Goal: Information Seeking & Learning: Check status

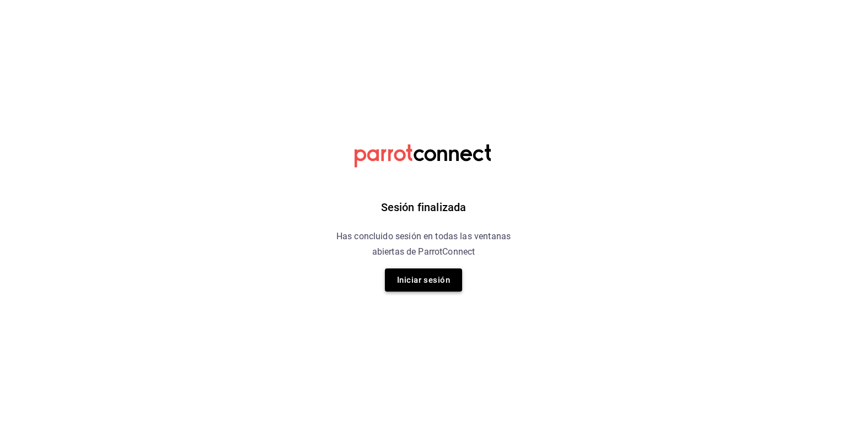
click at [429, 285] on button "Iniciar sesión" at bounding box center [423, 279] width 77 height 23
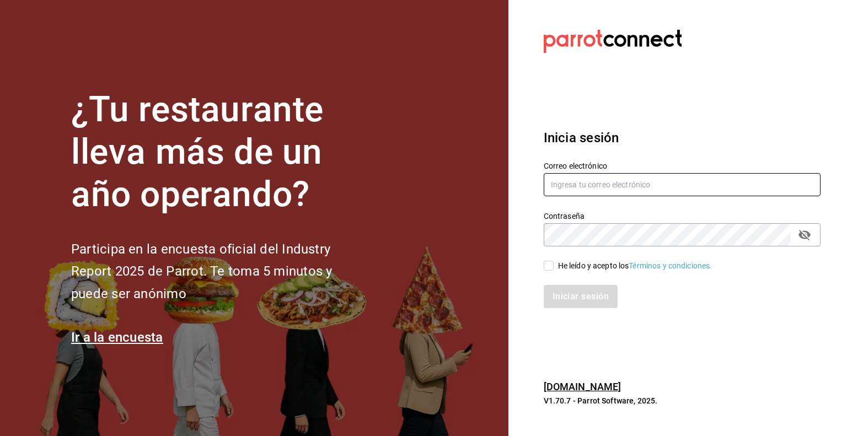
type input "rene.valdez@grupocosteno.com"
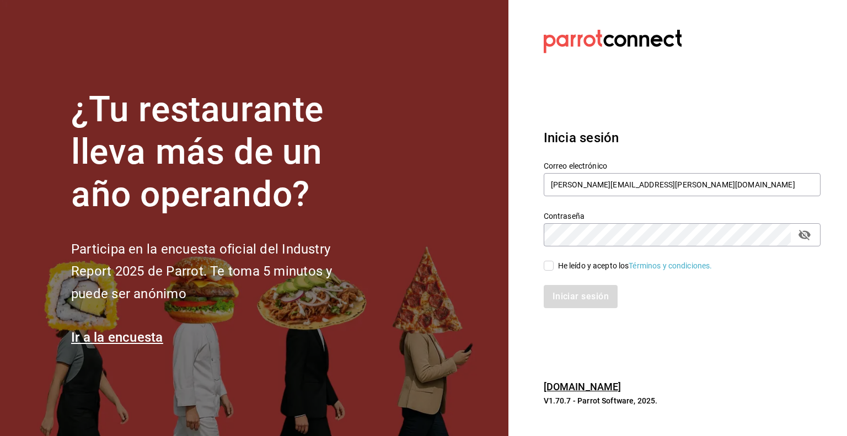
click at [549, 264] on input "He leído y acepto los Términos y condiciones." at bounding box center [548, 266] width 10 height 10
checkbox input "true"
click at [582, 295] on button "Iniciar sesión" at bounding box center [580, 296] width 75 height 23
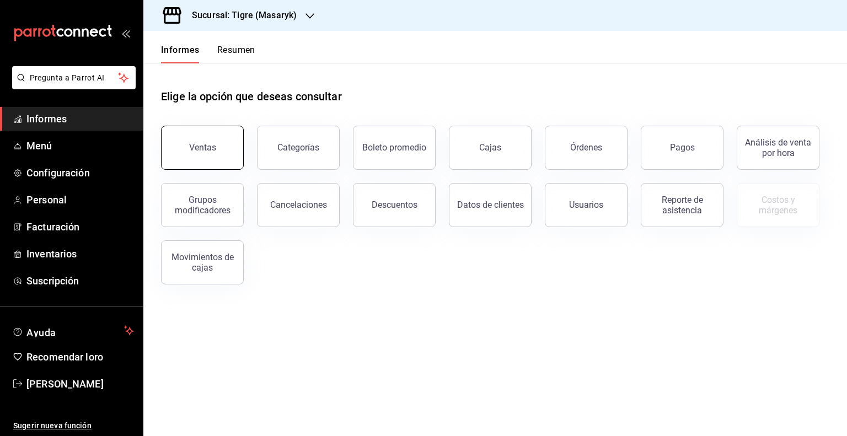
click at [204, 156] on button "Ventas" at bounding box center [202, 148] width 83 height 44
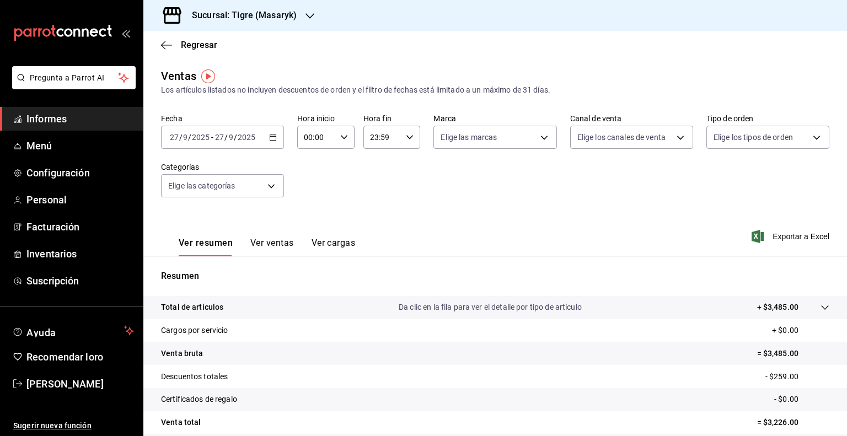
click at [275, 141] on div "[DATE] [DATE] - [DATE] [DATE]" at bounding box center [222, 137] width 123 height 23
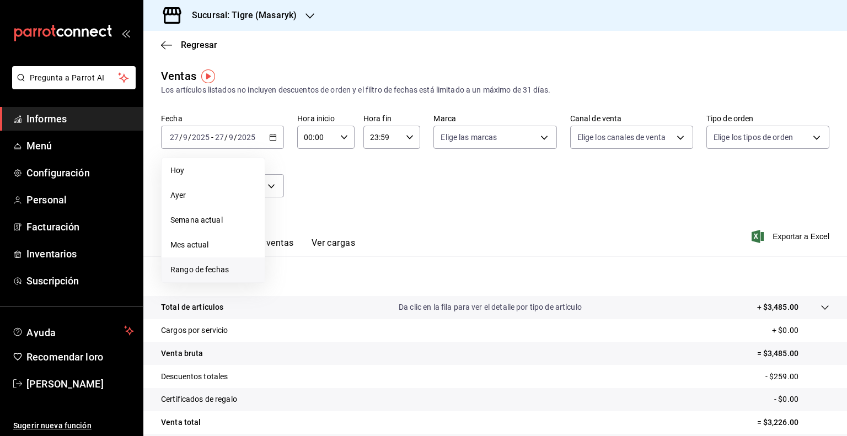
click at [220, 272] on font "Rango de fechas" at bounding box center [199, 269] width 58 height 9
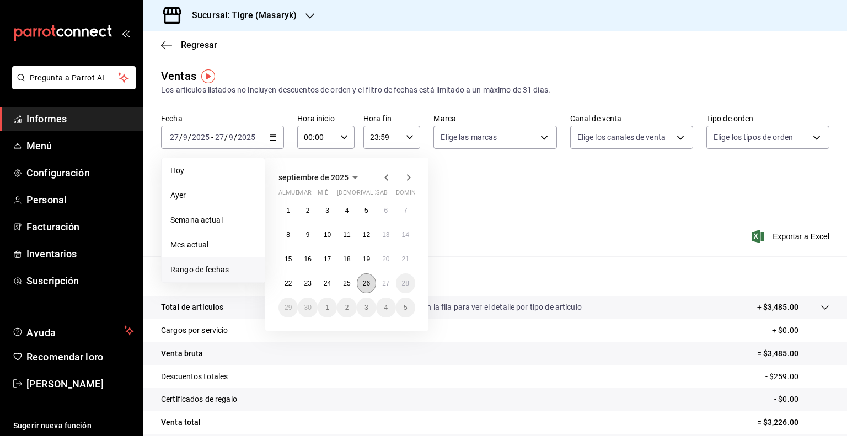
click at [366, 288] on button "26" at bounding box center [366, 283] width 19 height 20
click at [384, 286] on font "27" at bounding box center [385, 283] width 7 height 8
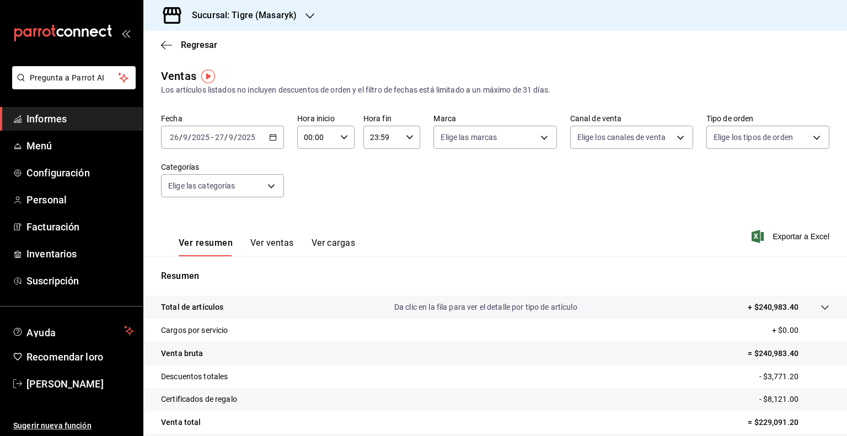
click at [342, 136] on icon "button" at bounding box center [344, 137] width 8 height 8
click at [311, 211] on button "02" at bounding box center [310, 218] width 24 height 22
type input "02:00"
click at [311, 211] on font "05" at bounding box center [309, 209] width 9 height 9
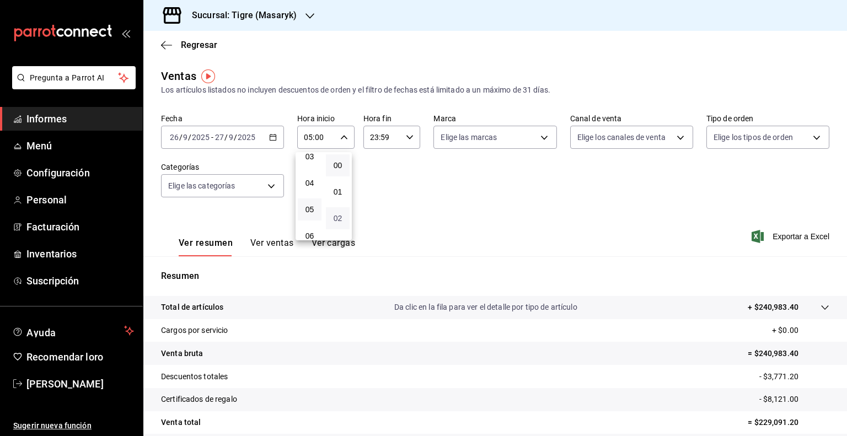
click at [340, 222] on font "02" at bounding box center [337, 218] width 9 height 9
type input "05:02"
click at [339, 213] on font "05" at bounding box center [337, 209] width 9 height 9
click at [334, 191] on button "04" at bounding box center [338, 183] width 24 height 22
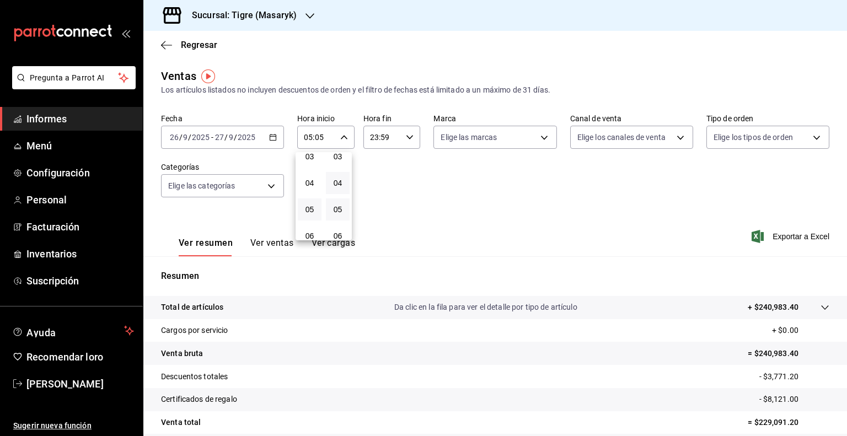
type input "05:04"
click at [343, 168] on button "00" at bounding box center [338, 165] width 24 height 22
type input "05:00"
click at [409, 133] on div at bounding box center [423, 218] width 847 height 436
click at [406, 138] on \(Stroke\) "button" at bounding box center [409, 137] width 7 height 4
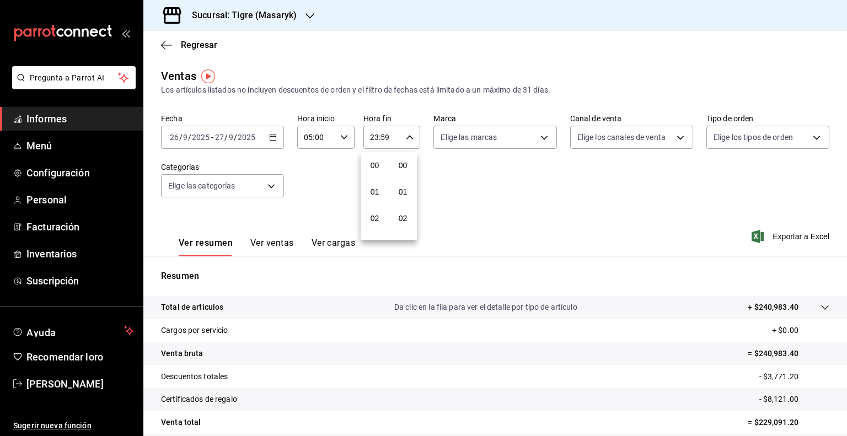
scroll to position [1526, 0]
click at [375, 175] on font "21" at bounding box center [374, 174] width 9 height 9
type input "21:59"
click at [375, 214] on font "05" at bounding box center [374, 209] width 9 height 9
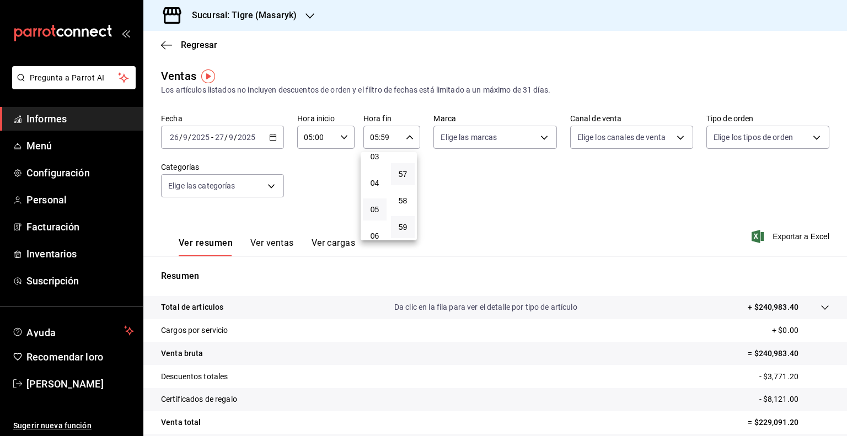
click at [403, 166] on button "57" at bounding box center [403, 174] width 24 height 22
type input "05:57"
click at [403, 166] on font "00" at bounding box center [402, 165] width 9 height 9
type input "05:00"
click at [544, 207] on div at bounding box center [423, 218] width 847 height 436
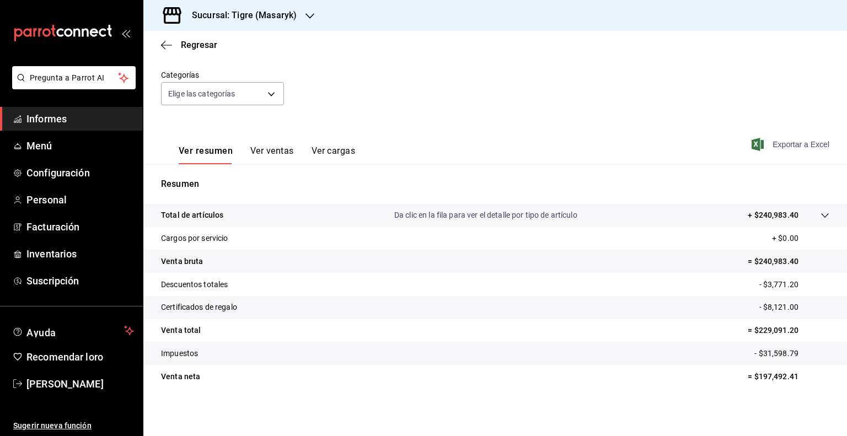
scroll to position [93, 0]
click at [779, 145] on font "Exportar a Excel" at bounding box center [800, 143] width 57 height 9
click at [781, 147] on font "Exportar a Excel" at bounding box center [800, 143] width 57 height 9
click at [166, 46] on icon "button" at bounding box center [166, 45] width 11 height 10
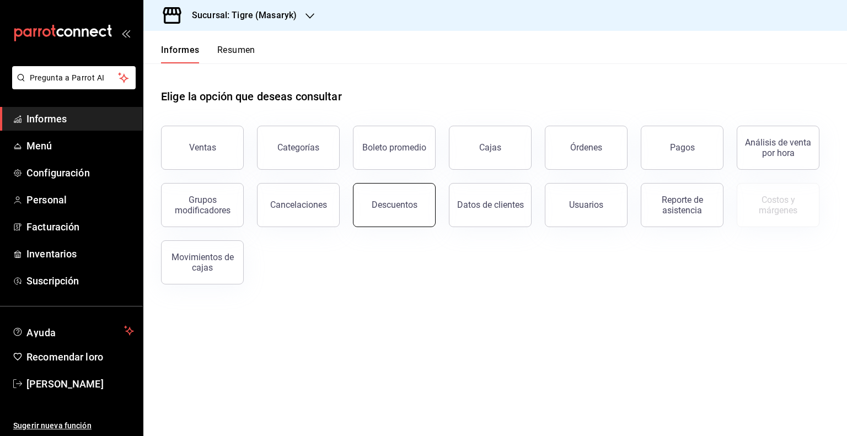
click at [384, 204] on font "Descuentos" at bounding box center [394, 205] width 46 height 10
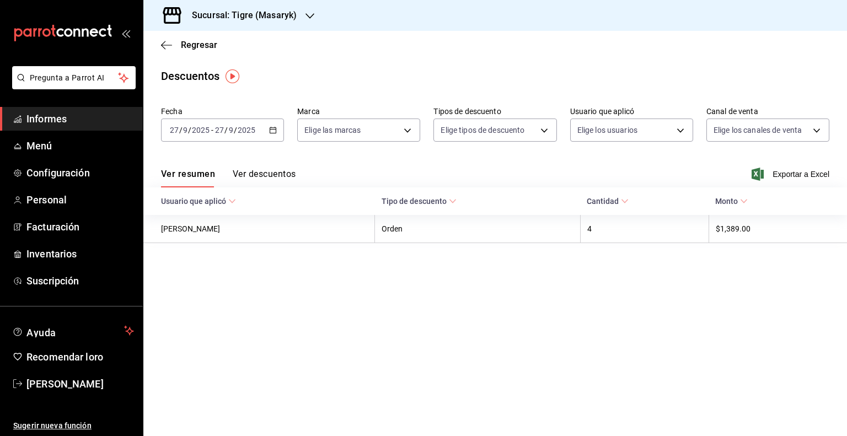
click at [276, 131] on icon "button" at bounding box center [273, 130] width 8 height 8
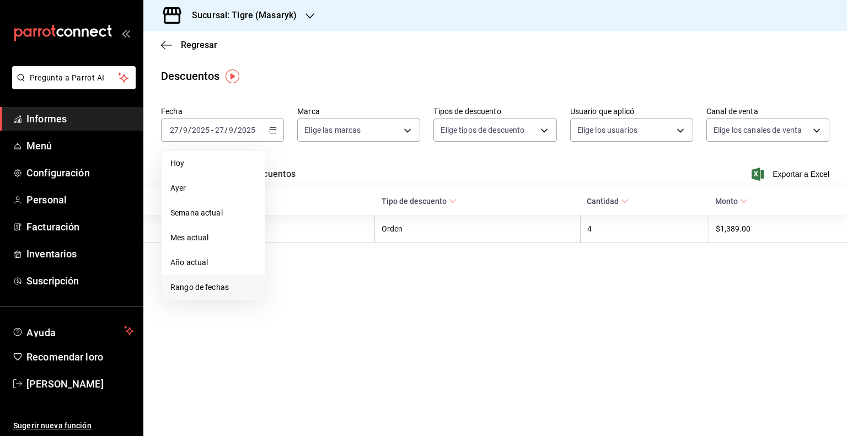
click at [203, 284] on font "Rango de fechas" at bounding box center [199, 287] width 58 height 9
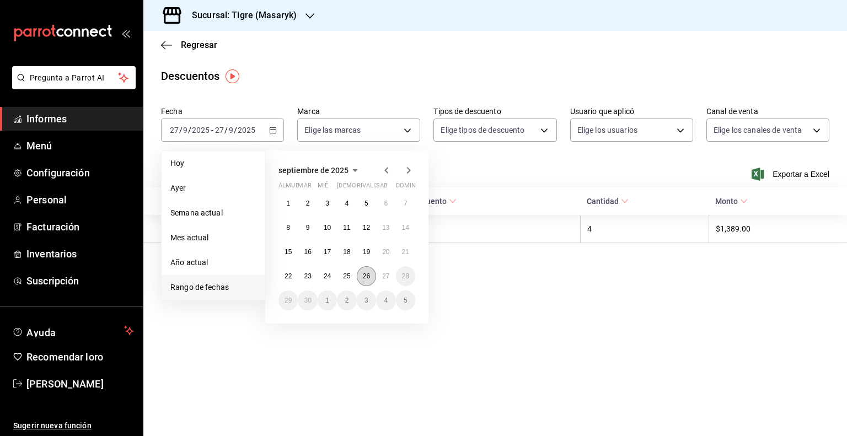
click at [366, 277] on font "26" at bounding box center [366, 276] width 7 height 8
click at [384, 276] on font "27" at bounding box center [385, 276] width 7 height 8
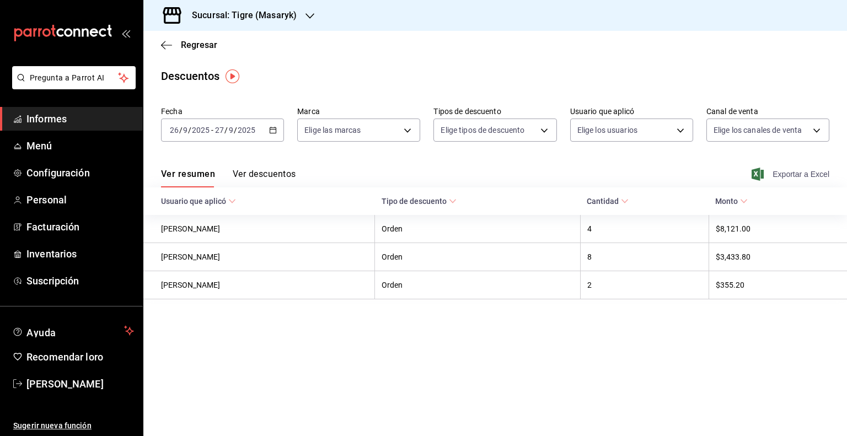
click at [767, 170] on span "Exportar a Excel" at bounding box center [791, 174] width 76 height 13
click at [161, 44] on icon "button" at bounding box center [163, 45] width 4 height 8
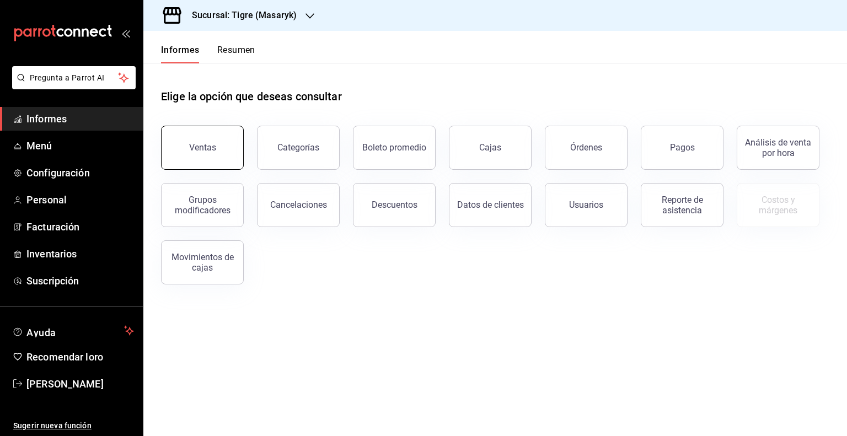
click at [181, 163] on button "Ventas" at bounding box center [202, 148] width 83 height 44
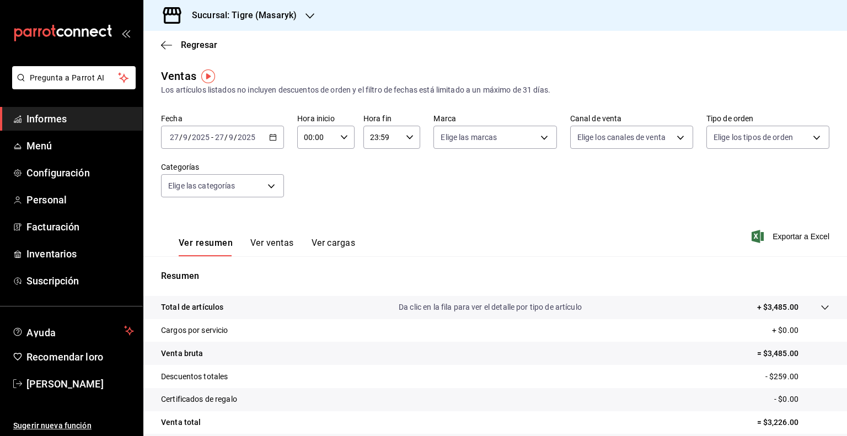
click at [273, 139] on icon "button" at bounding box center [273, 137] width 8 height 8
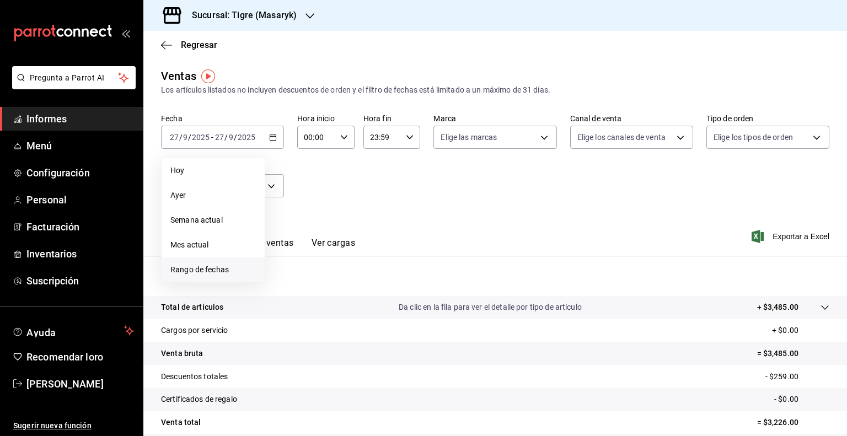
click at [196, 276] on li "Rango de fechas" at bounding box center [212, 269] width 103 height 25
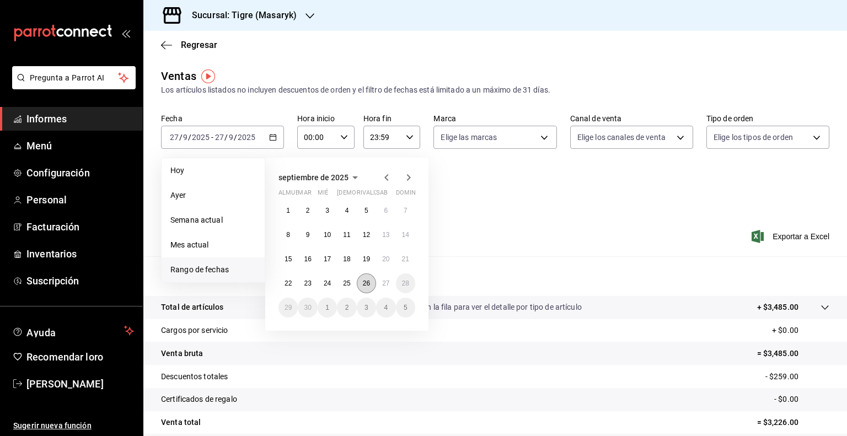
click at [370, 282] on button "26" at bounding box center [366, 283] width 19 height 20
click at [382, 286] on font "27" at bounding box center [385, 283] width 7 height 8
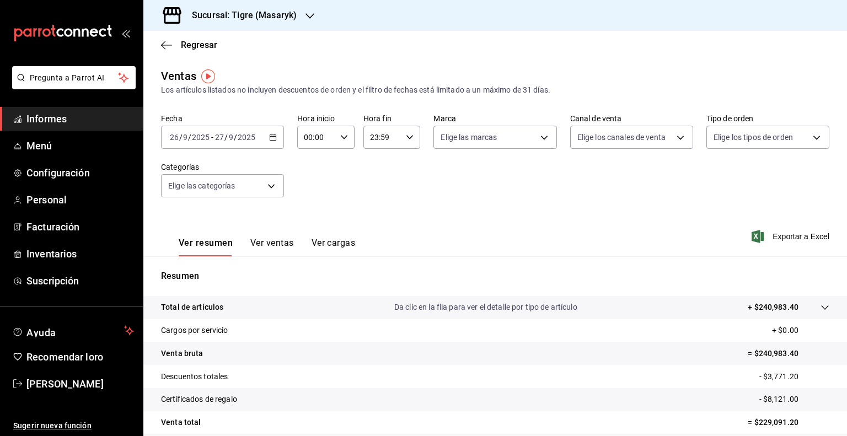
click at [339, 141] on div "00:00 Hora inicio" at bounding box center [325, 137] width 57 height 23
click at [301, 185] on button "01" at bounding box center [310, 192] width 24 height 22
type input "01:00"
click at [311, 208] on font "05" at bounding box center [309, 209] width 9 height 9
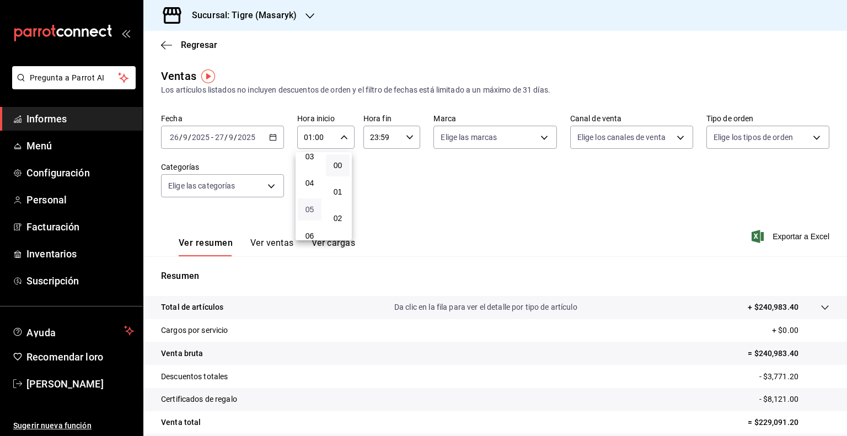
type input "05:00"
click at [404, 139] on div at bounding box center [423, 218] width 847 height 436
click at [406, 139] on icon "button" at bounding box center [410, 137] width 8 height 8
click at [378, 203] on font "22" at bounding box center [374, 200] width 9 height 9
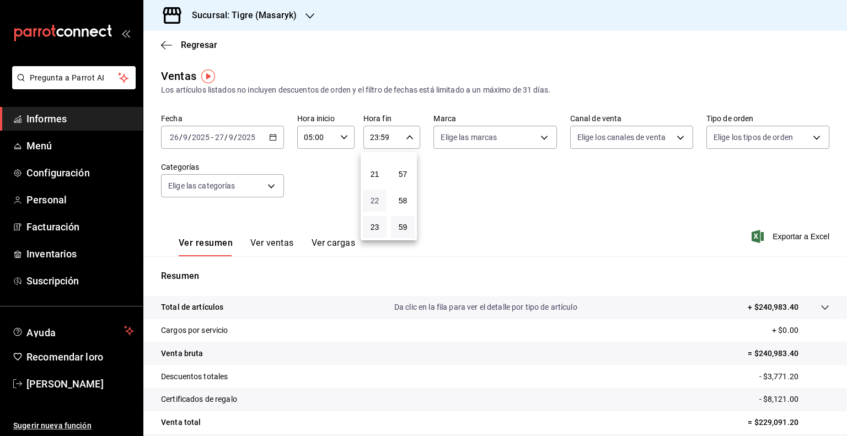
type input "22:59"
click at [378, 203] on font "05" at bounding box center [374, 203] width 9 height 9
click at [404, 174] on font "57" at bounding box center [402, 174] width 9 height 9
type input "05:57"
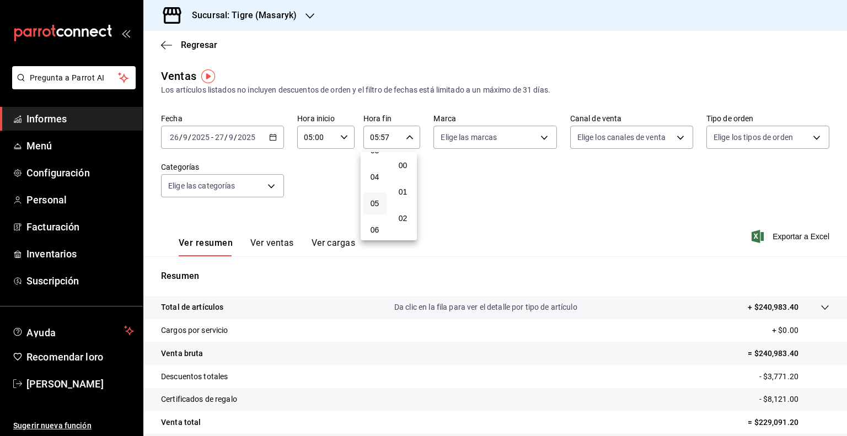
click at [404, 174] on button "00" at bounding box center [403, 165] width 24 height 22
type input "05:00"
click at [546, 206] on div at bounding box center [423, 218] width 847 height 436
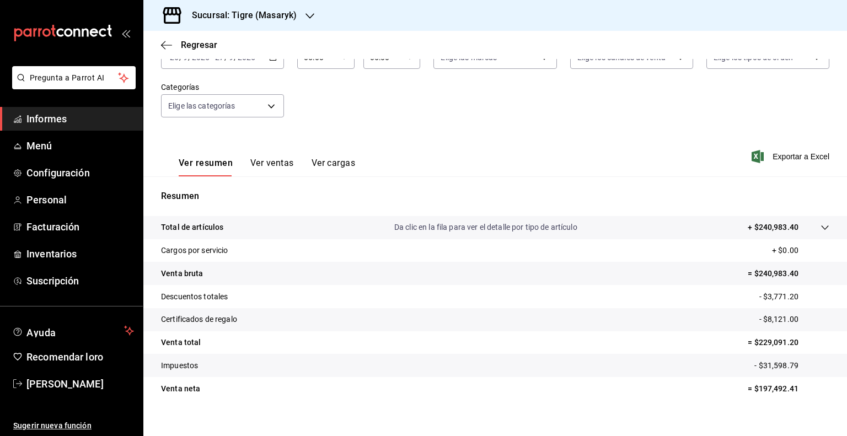
scroll to position [93, 0]
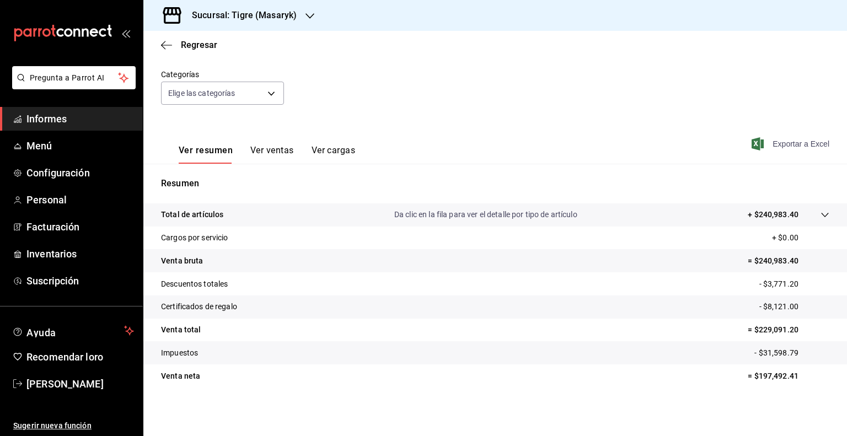
click at [775, 148] on font "Exportar a Excel" at bounding box center [800, 143] width 57 height 9
click at [269, 97] on body "Pregunta a Parrot AI Informes Menú Configuración Personal Facturación Inventari…" at bounding box center [423, 218] width 847 height 436
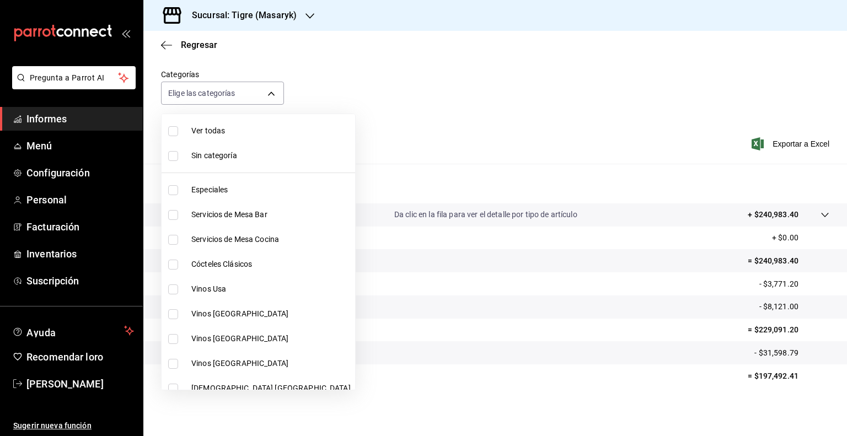
click at [256, 288] on span "Vinos Usa" at bounding box center [270, 289] width 159 height 12
type input "da111d8b-17b1-40ef-85d7-d142c425879c"
checkbox input "true"
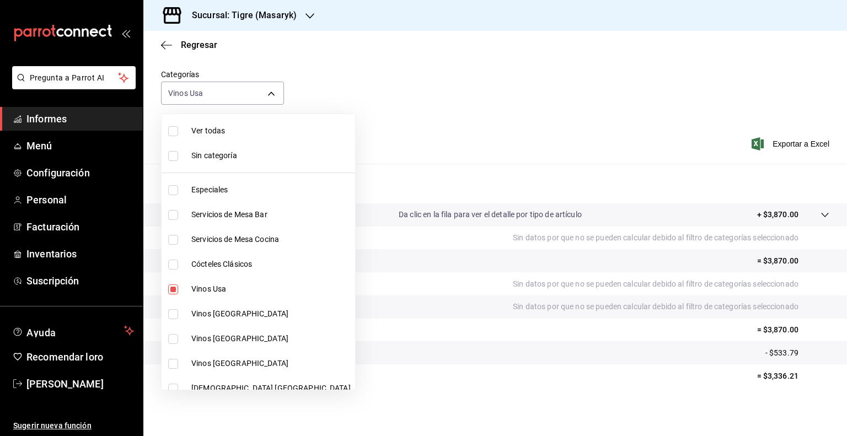
click at [225, 314] on font "Vinos [GEOGRAPHIC_DATA]" at bounding box center [239, 313] width 97 height 9
type input "da111d8b-17b1-40ef-85d7-d142c425879c,57fa0ecf-a0c4-4225-b634-0bd42df937a1"
checkbox input "true"
click at [196, 334] on font "Vinos [GEOGRAPHIC_DATA]" at bounding box center [239, 338] width 97 height 9
type input "da111d8b-17b1-40ef-85d7-d142c425879c,57fa0ecf-a0c4-4225-b634-0bd42df937a1,8e2b4…"
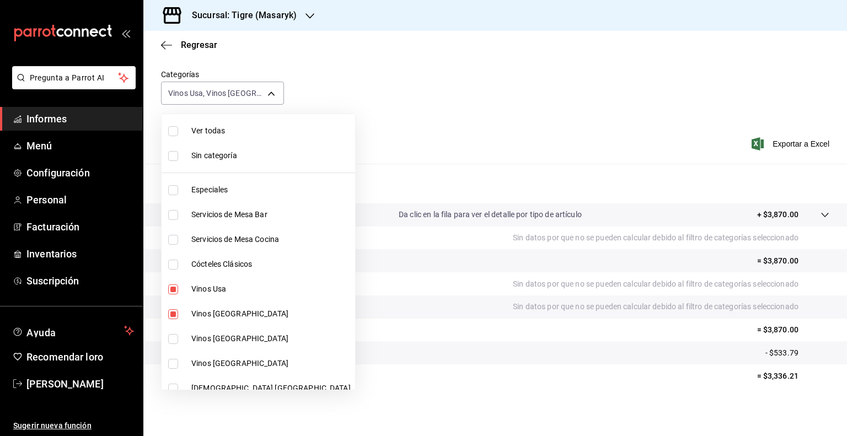
checkbox input "true"
click at [174, 364] on input "checkbox" at bounding box center [173, 364] width 10 height 10
checkbox input "true"
type input "da111d8b-17b1-40ef-85d7-d142c425879c,57fa0ecf-a0c4-4225-b634-0bd42df937a1,8e2b4…"
click at [174, 390] on div "Ver todas Sin categoría Especiales Servicios [PERSON_NAME] Bar Servicios [PERSO…" at bounding box center [258, 252] width 195 height 277
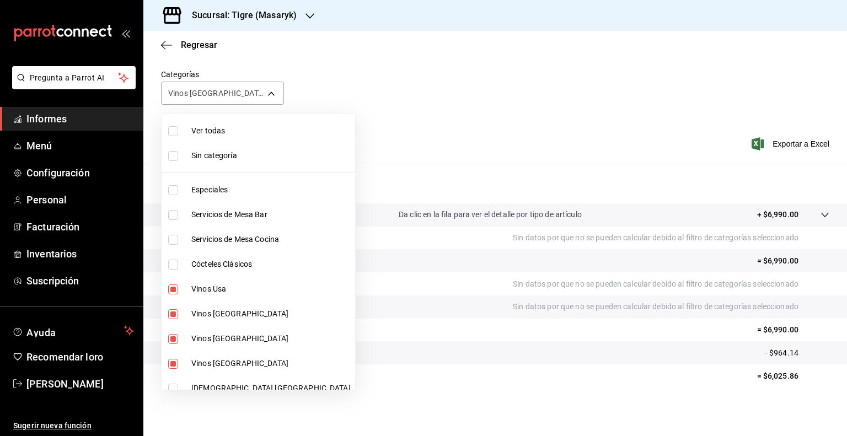
click at [172, 386] on input "checkbox" at bounding box center [173, 389] width 10 height 10
checkbox input "true"
type input "da111d8b-17b1-40ef-85d7-d142c425879c,57fa0ecf-a0c4-4225-b634-0bd42df937a1,8e2b4…"
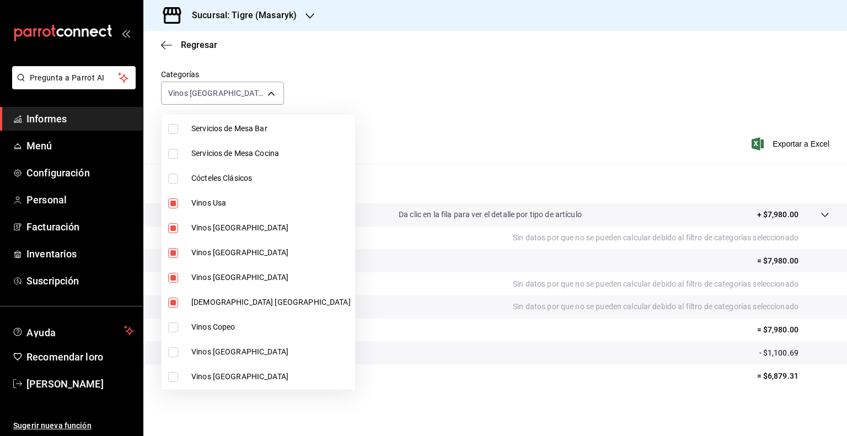
scroll to position [110, 0]
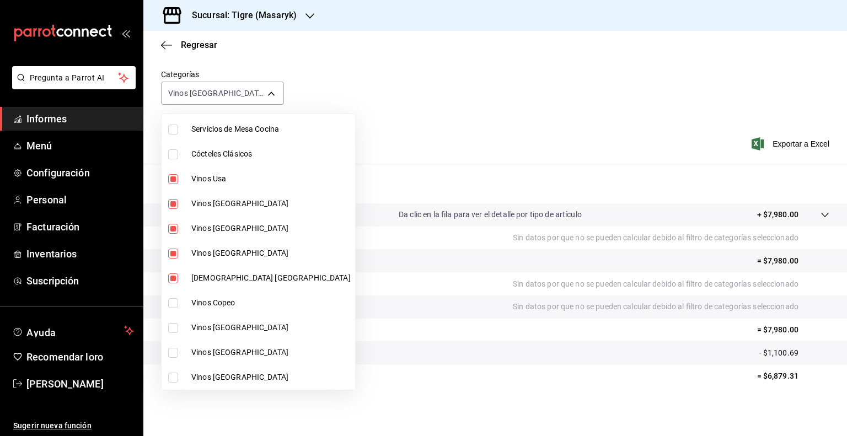
click at [172, 301] on input "checkbox" at bounding box center [173, 303] width 10 height 10
checkbox input "true"
type input "da111d8b-17b1-40ef-85d7-d142c425879c,57fa0ecf-a0c4-4225-b634-0bd42df937a1,8e2b4…"
click at [172, 327] on input "checkbox" at bounding box center [173, 328] width 10 height 10
checkbox input "true"
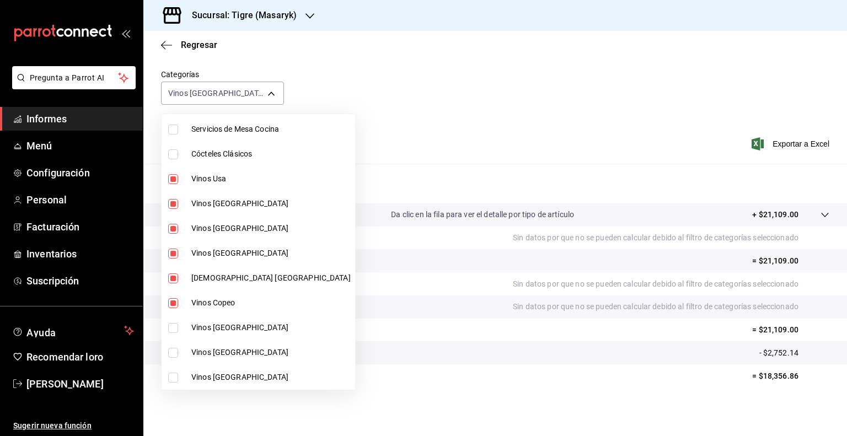
type input "da111d8b-17b1-40ef-85d7-d142c425879c,57fa0ecf-a0c4-4225-b634-0bd42df937a1,8e2b4…"
click at [174, 351] on input "checkbox" at bounding box center [173, 353] width 10 height 10
checkbox input "true"
type input "da111d8b-17b1-40ef-85d7-d142c425879c,57fa0ecf-a0c4-4225-b634-0bd42df937a1,8e2b4…"
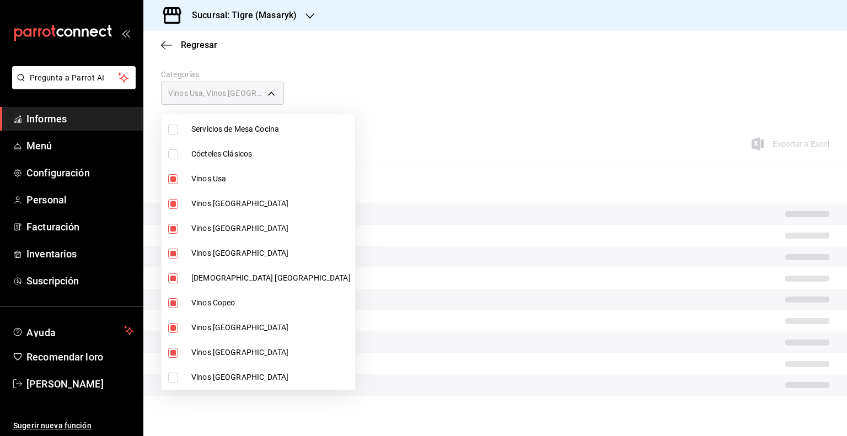
click at [175, 376] on input "checkbox" at bounding box center [173, 378] width 10 height 10
checkbox input "true"
type input "da111d8b-17b1-40ef-85d7-d142c425879c,57fa0ecf-a0c4-4225-b634-0bd42df937a1,8e2b4…"
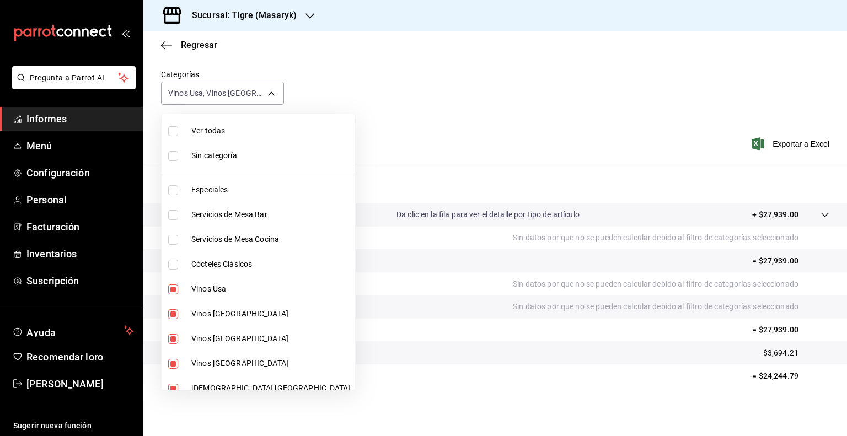
click at [175, 290] on input "checkbox" at bounding box center [173, 289] width 10 height 10
checkbox input "false"
type input "57fa0ecf-a0c4-4225-b634-0bd42df937a1,8e2b46eb-7ee9-48c9-92bd-fe243cc5dfff,8fa89…"
click at [172, 317] on input "checkbox" at bounding box center [173, 314] width 10 height 10
checkbox input "false"
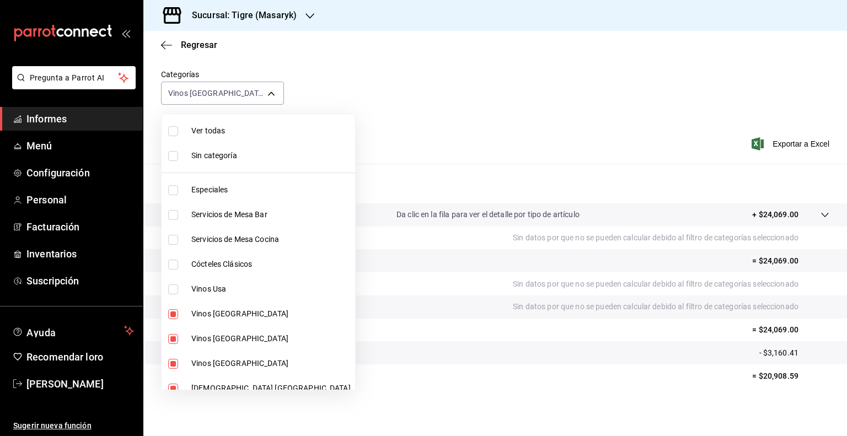
type input "8e2b46eb-7ee9-48c9-92bd-fe243cc5dfff,8fa89b14-850e-43be-a961-215cb474d7b7,64b7a…"
click at [178, 339] on label at bounding box center [175, 339] width 14 height 10
click at [178, 339] on input "checkbox" at bounding box center [173, 339] width 10 height 10
checkbox input "true"
click at [174, 345] on li "Vinos [GEOGRAPHIC_DATA]" at bounding box center [257, 338] width 193 height 25
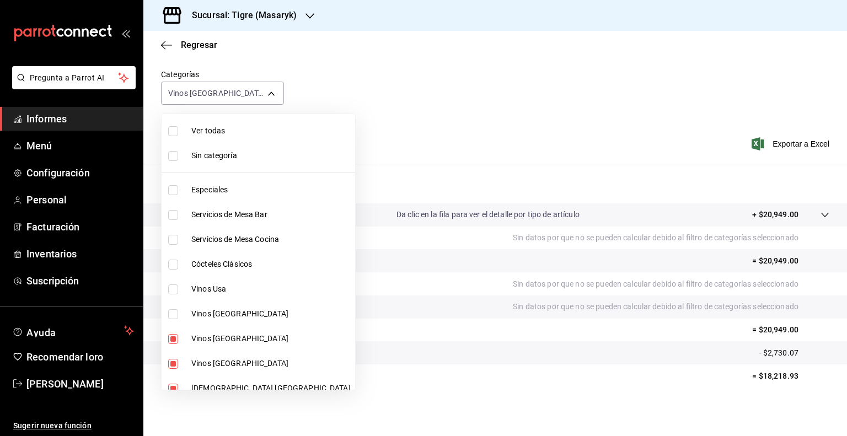
type input "8fa89b14-850e-43be-a961-215cb474d7b7,64b7a1d5-0857-49f4-83ec-9679bc0a9692,7dc68…"
checkbox input "false"
click at [170, 363] on input "checkbox" at bounding box center [173, 364] width 10 height 10
checkbox input "false"
type input "64b7a1d5-0857-49f4-83ec-9679bc0a9692,7dc681c2-8324-4ae3-bac8-a98ea568efdc,fed26…"
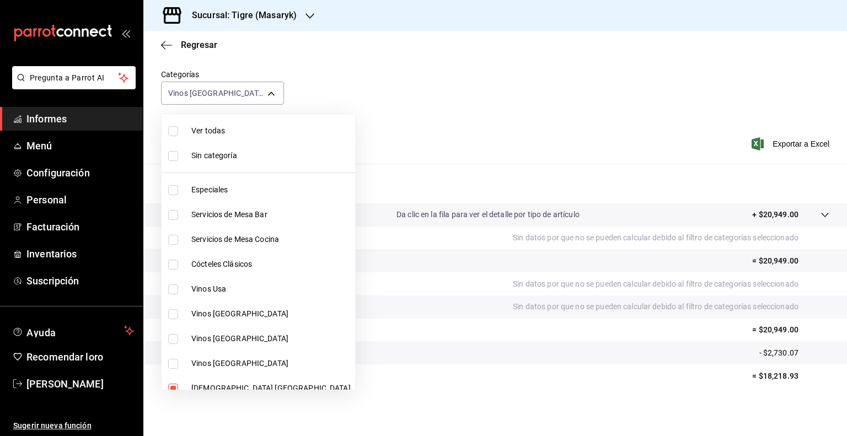
click at [172, 385] on input "checkbox" at bounding box center [173, 389] width 10 height 10
checkbox input "false"
type input "7dc681c2-8324-4ae3-bac8-a98ea568efdc,fed26e37-08fc-4cb2-912b-946834294a98,11212…"
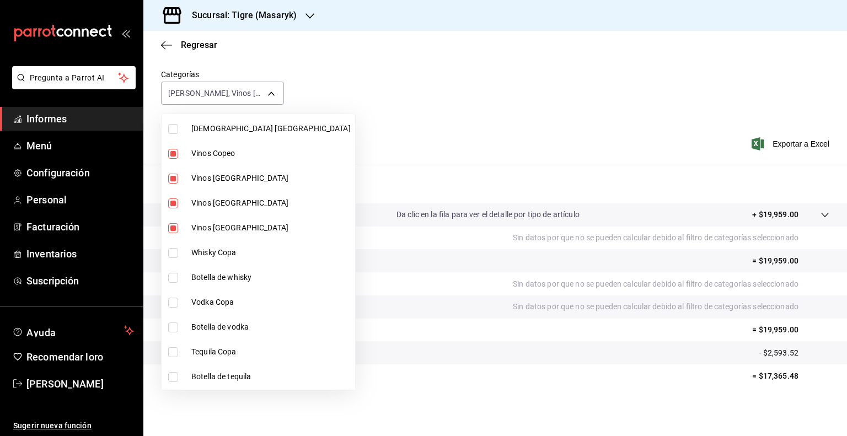
scroll to position [266, 0]
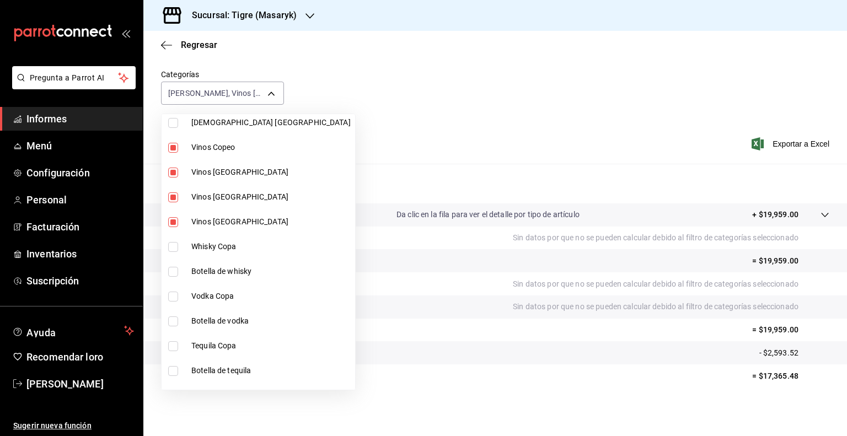
click at [172, 148] on input "checkbox" at bounding box center [173, 148] width 10 height 10
checkbox input "false"
type input "fed26e37-08fc-4cb2-912b-946834294a98,11212bb7-37d7-4773-a098-abb8d78fa608,9282e…"
click at [170, 170] on input "checkbox" at bounding box center [173, 173] width 10 height 10
checkbox input "false"
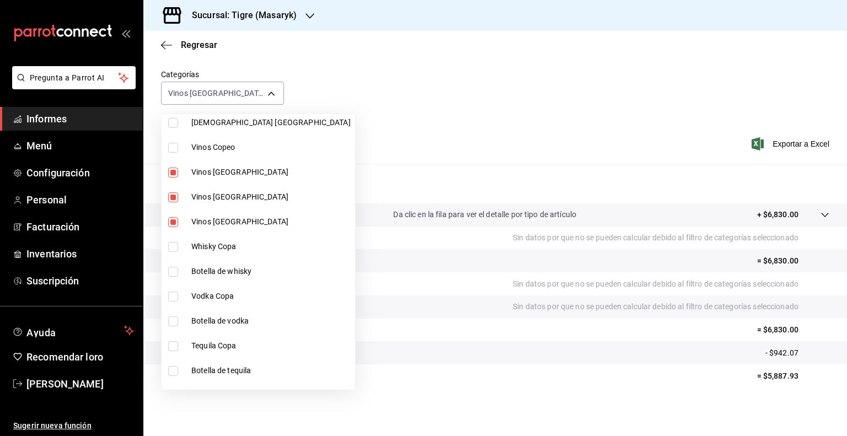
type input "11212bb7-37d7-4773-a098-abb8d78fa608,9282ef90-a32c-4781-8b6b-a6f590528f57"
click at [171, 195] on input "checkbox" at bounding box center [173, 197] width 10 height 10
checkbox input "false"
type input "9282ef90-a32c-4781-8b6b-a6f590528f57"
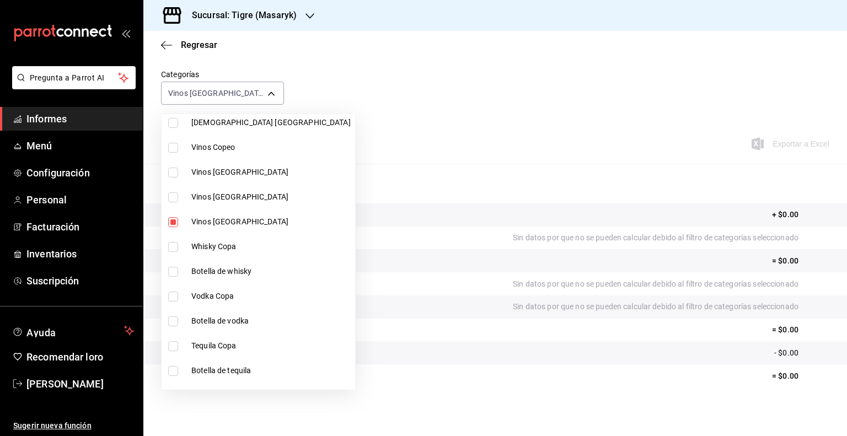
click at [171, 221] on input "checkbox" at bounding box center [173, 222] width 10 height 10
checkbox input "false"
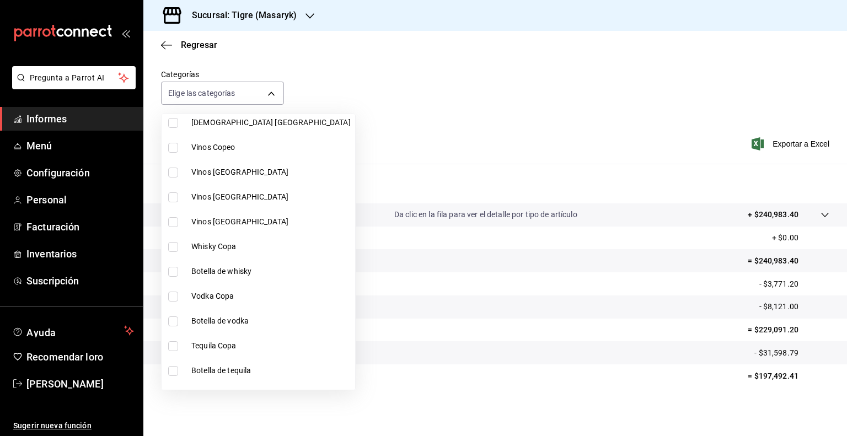
click at [57, 148] on div at bounding box center [423, 218] width 847 height 436
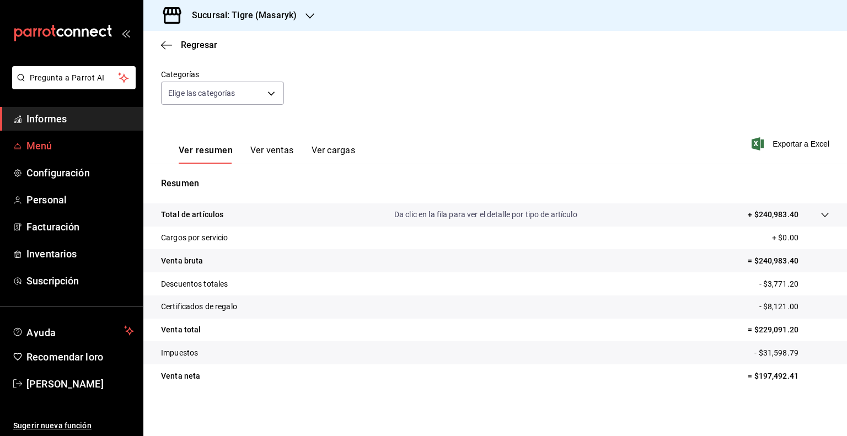
click at [20, 146] on icon "carpetas de buzón" at bounding box center [17, 146] width 9 height 9
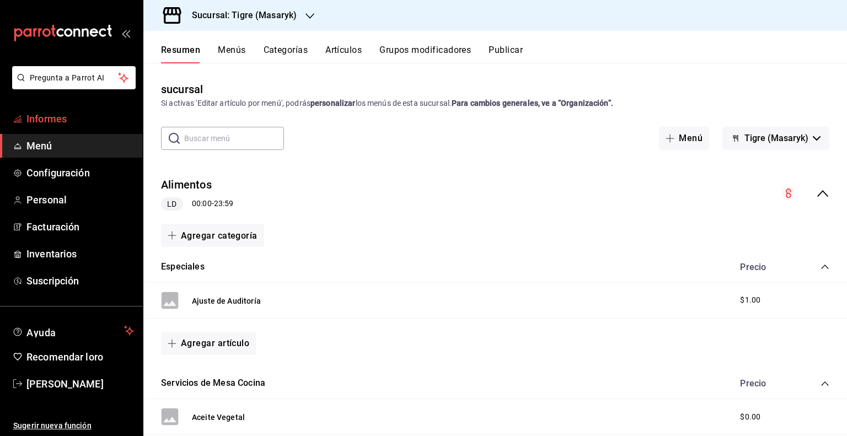
click at [54, 123] on font "Informes" at bounding box center [46, 119] width 40 height 12
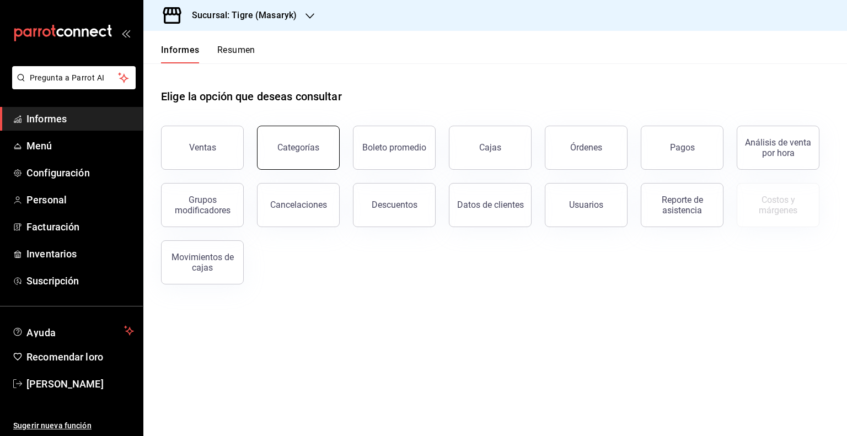
click at [287, 152] on font "Categorías" at bounding box center [298, 147] width 42 height 10
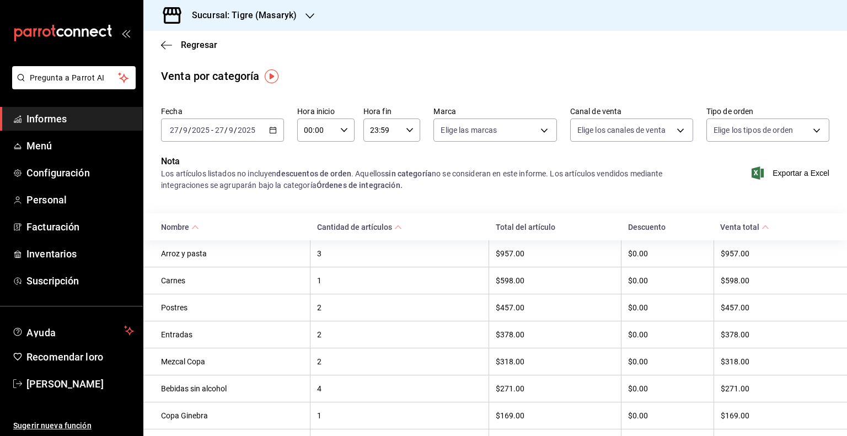
click at [274, 133] on icon "button" at bounding box center [273, 130] width 8 height 8
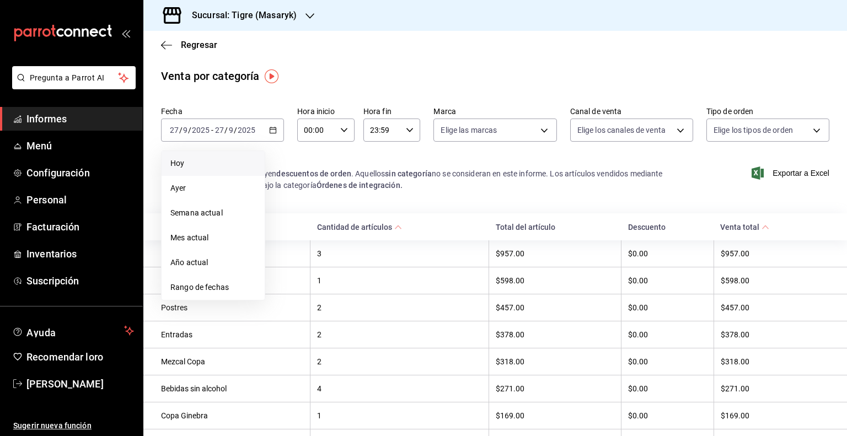
click at [200, 170] on li "Hoy" at bounding box center [212, 163] width 103 height 25
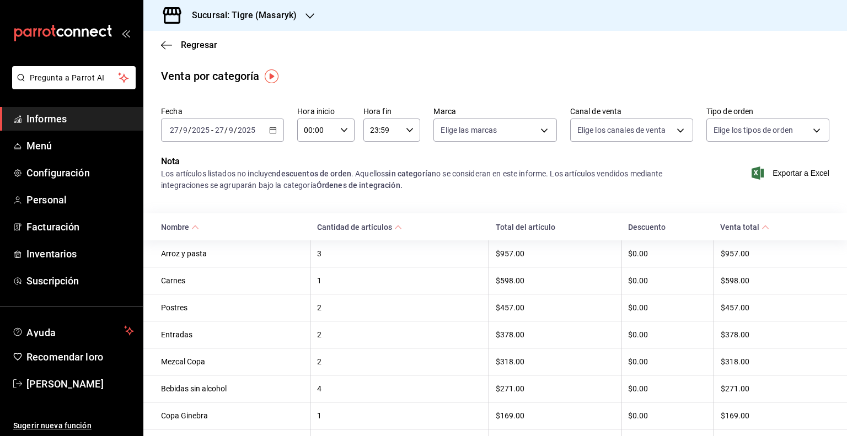
click at [269, 130] on icon "button" at bounding box center [273, 130] width 8 height 8
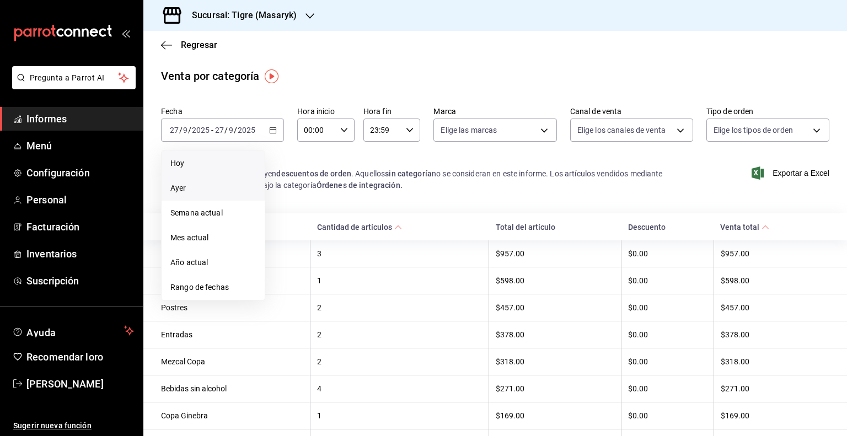
click at [213, 190] on span "Ayer" at bounding box center [212, 188] width 85 height 12
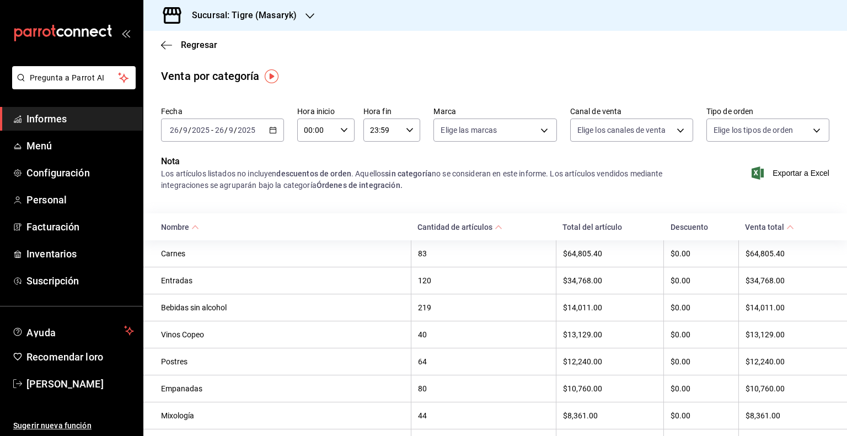
click at [342, 132] on icon "button" at bounding box center [344, 130] width 8 height 8
click at [309, 215] on font "02" at bounding box center [309, 211] width 9 height 9
type input "02:00"
click at [310, 222] on button "05" at bounding box center [310, 224] width 24 height 22
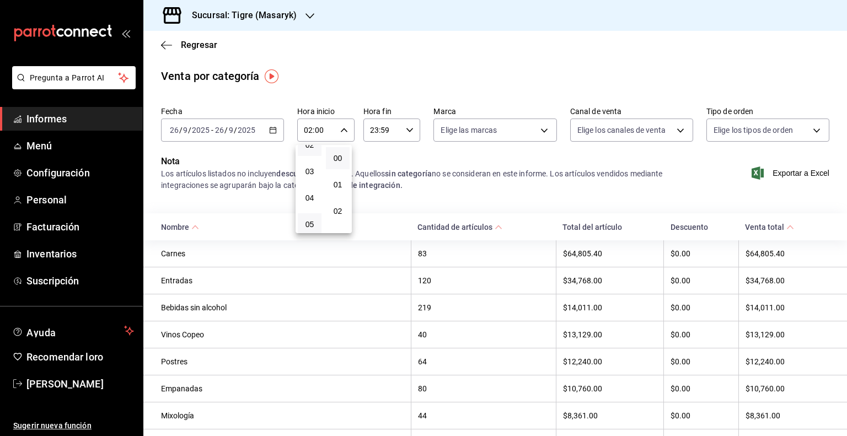
type input "05:00"
click at [408, 128] on div at bounding box center [423, 218] width 847 height 436
click at [408, 128] on \(Stroke\) "button" at bounding box center [409, 130] width 7 height 4
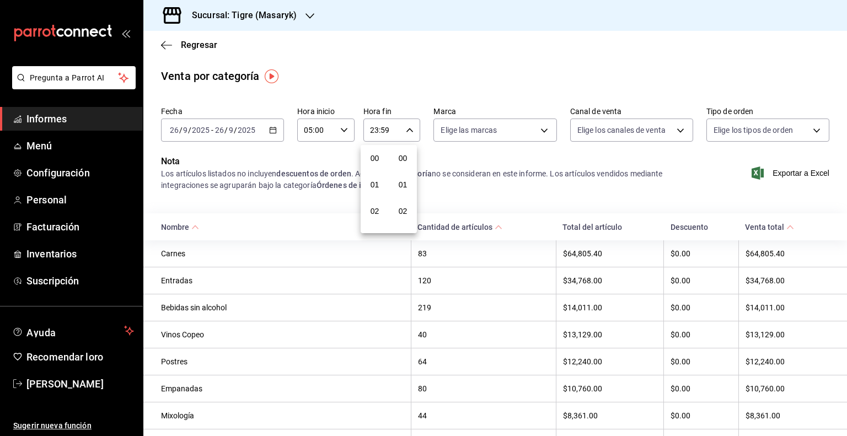
scroll to position [1526, 0]
click at [369, 163] on span "21" at bounding box center [374, 167] width 10 height 9
type input "21:59"
click at [378, 152] on font "05" at bounding box center [374, 152] width 9 height 9
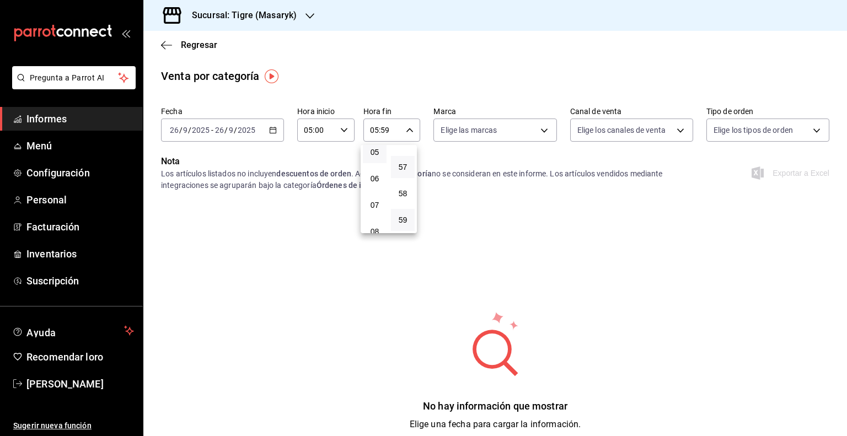
click at [408, 156] on button "57" at bounding box center [403, 167] width 24 height 22
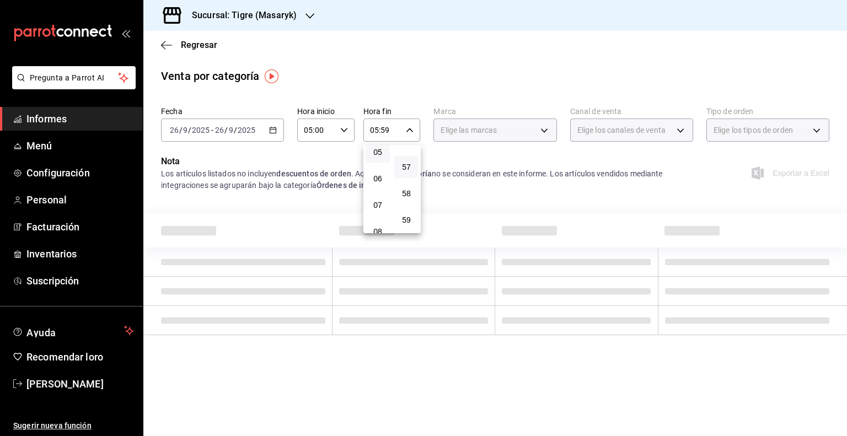
type input "05:57"
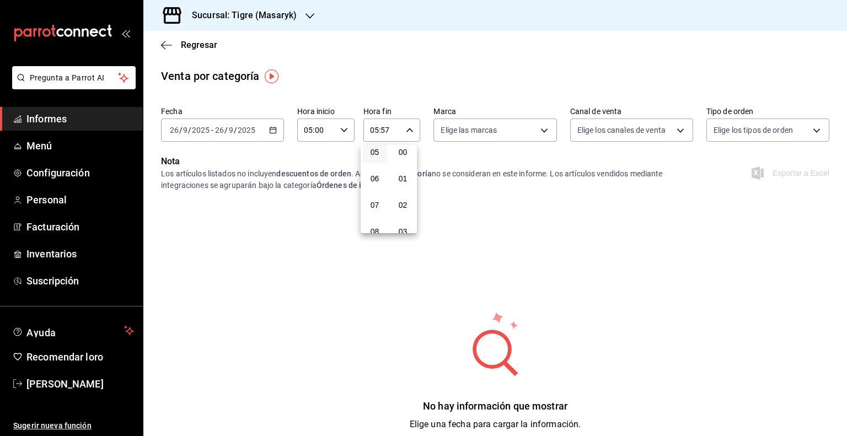
scroll to position [4, 0]
click at [408, 155] on button "00" at bounding box center [403, 154] width 24 height 22
type input "05:00"
click at [527, 150] on div at bounding box center [423, 218] width 847 height 436
click at [538, 130] on body "Pregunta a Parrot AI Informes Menú Configuración Personal Facturación Inventari…" at bounding box center [423, 218] width 847 height 436
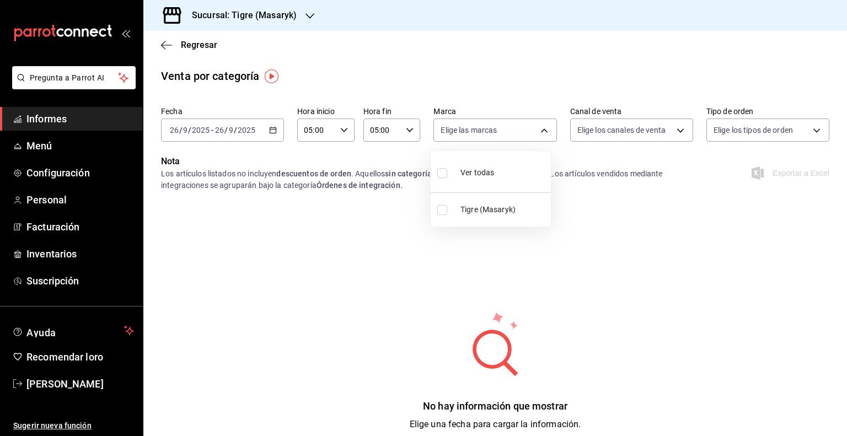
click at [488, 209] on font "Tigre (Masaryk)" at bounding box center [487, 209] width 55 height 9
type input "0f86158e-2edf-4eb8-b958-7d07c808eb5c"
checkbox input "true"
click at [496, 206] on font "Tigre (Masaryk)" at bounding box center [487, 209] width 55 height 9
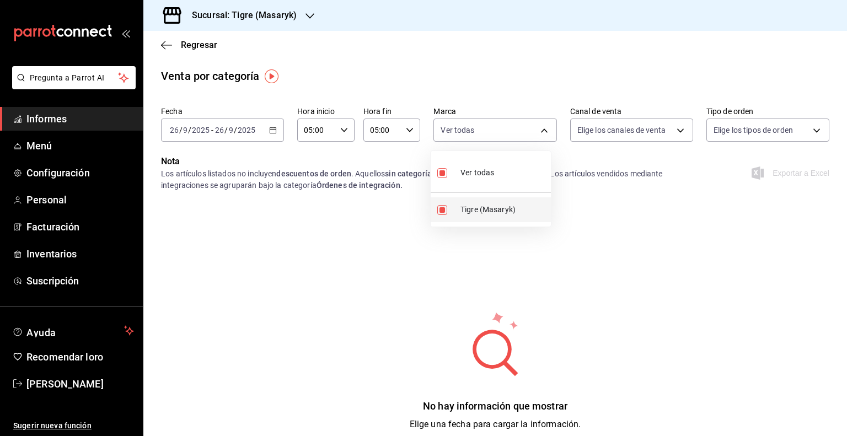
checkbox input "false"
click at [443, 214] on input "checkbox" at bounding box center [442, 210] width 10 height 10
checkbox input "true"
type input "0f86158e-2edf-4eb8-b958-7d07c808eb5c"
checkbox input "true"
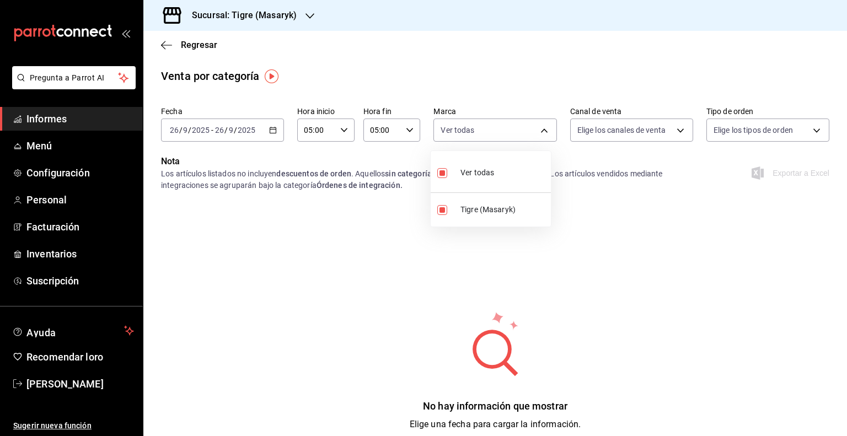
click at [625, 240] on div at bounding box center [423, 218] width 847 height 436
click at [678, 132] on body "Pregunta a Parrot AI Informes Menú Configuración Personal Facturación Inventari…" at bounding box center [423, 218] width 847 height 436
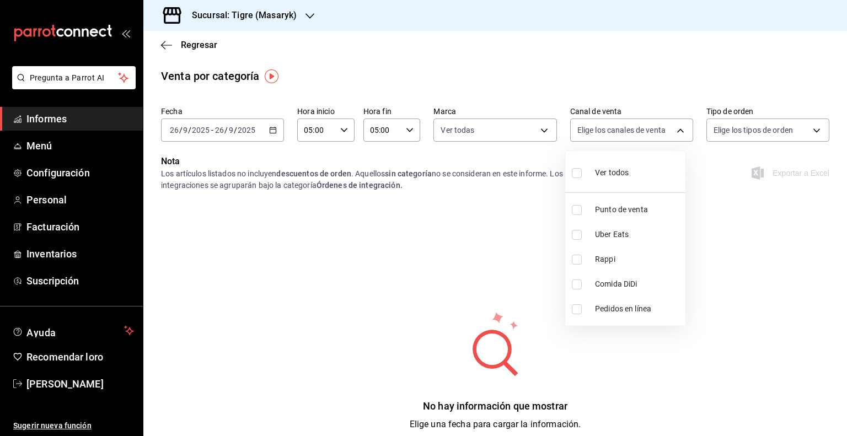
click at [602, 212] on font "Punto de venta" at bounding box center [621, 209] width 53 height 9
type input "PARROT"
checkbox input "true"
click at [811, 132] on div at bounding box center [423, 218] width 847 height 436
click at [811, 132] on body "Pregunta a Parrot AI Informes Menú Configuración Personal Facturación Inventari…" at bounding box center [423, 218] width 847 height 436
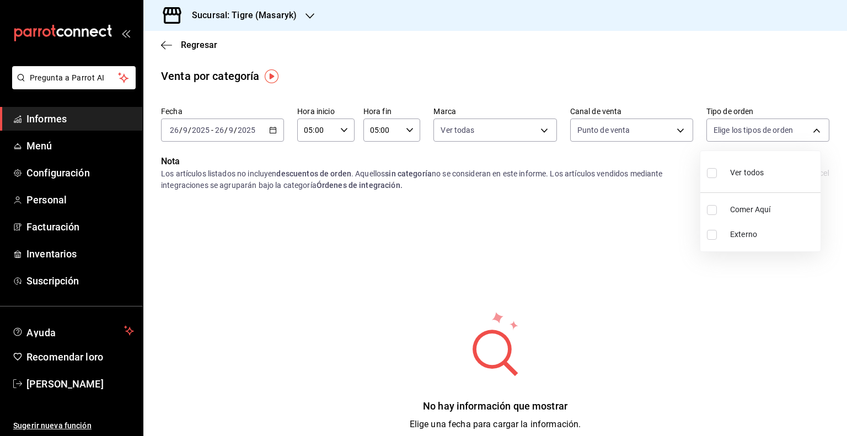
click at [605, 260] on div at bounding box center [423, 218] width 847 height 436
click at [60, 118] on font "Informes" at bounding box center [46, 119] width 40 height 12
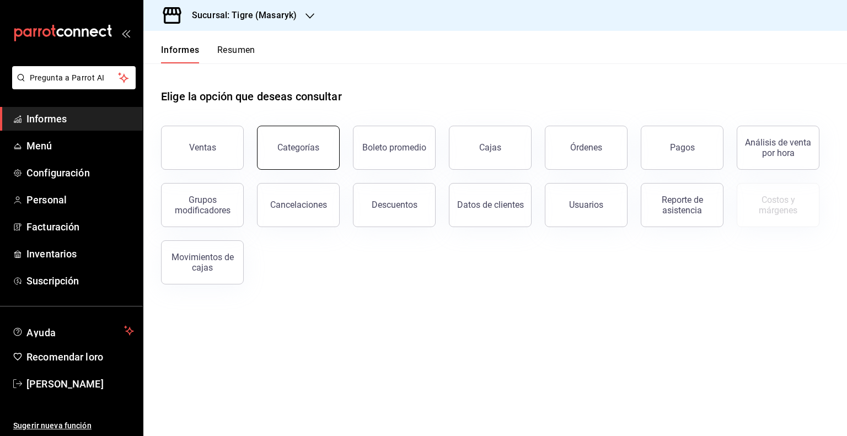
click at [305, 155] on button "Categorías" at bounding box center [298, 148] width 83 height 44
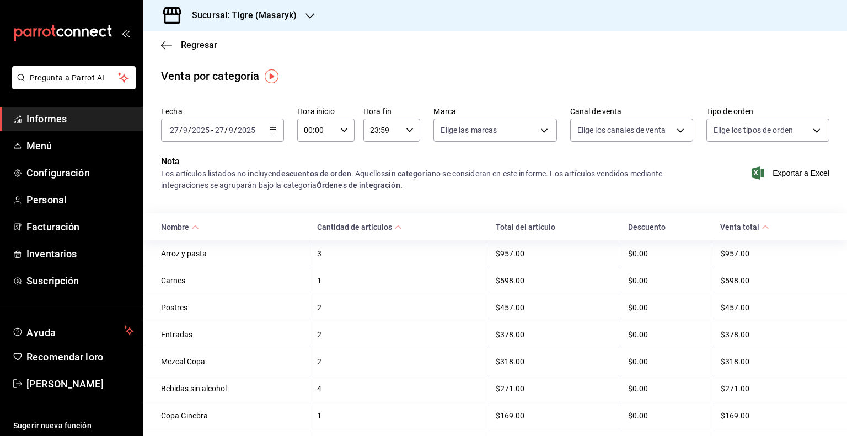
click at [269, 127] on icon "button" at bounding box center [273, 130] width 8 height 8
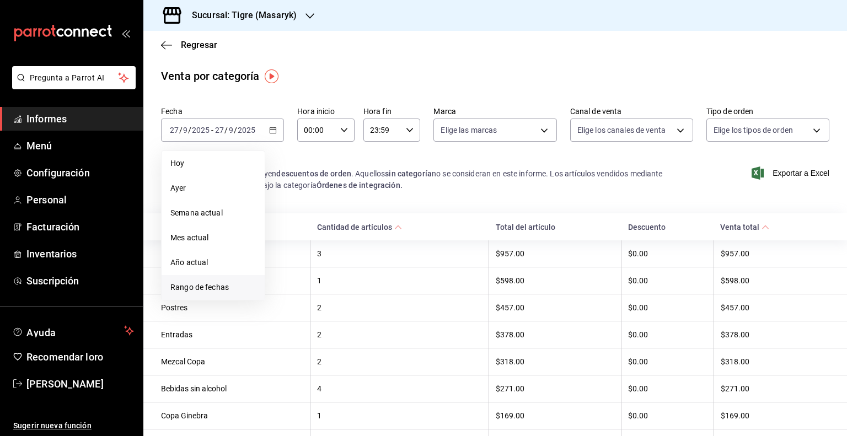
click at [195, 290] on font "Rango de fechas" at bounding box center [199, 287] width 58 height 9
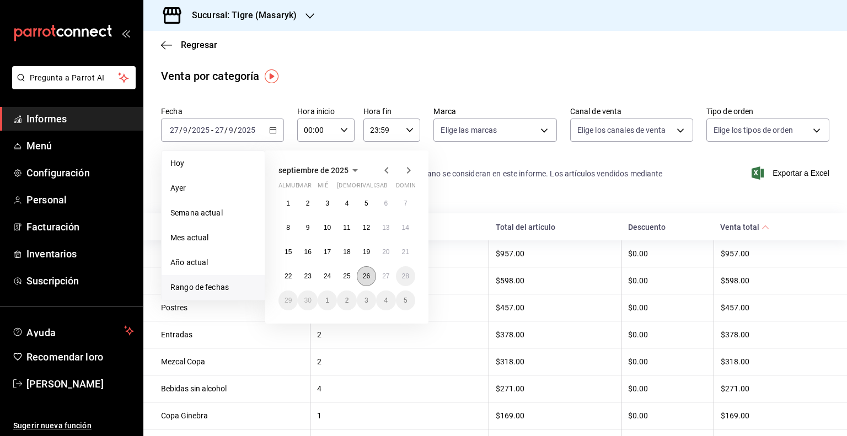
click at [368, 278] on font "26" at bounding box center [366, 276] width 7 height 8
click at [385, 278] on font "27" at bounding box center [385, 276] width 7 height 8
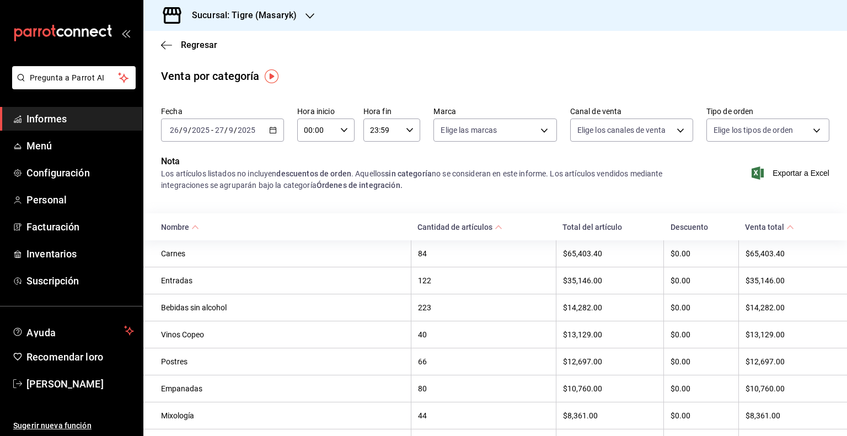
click at [346, 127] on div "00:00 Hora inicio" at bounding box center [325, 129] width 57 height 23
click at [311, 211] on font "02" at bounding box center [309, 211] width 9 height 9
type input "02:00"
click at [311, 209] on button "05" at bounding box center [310, 202] width 24 height 22
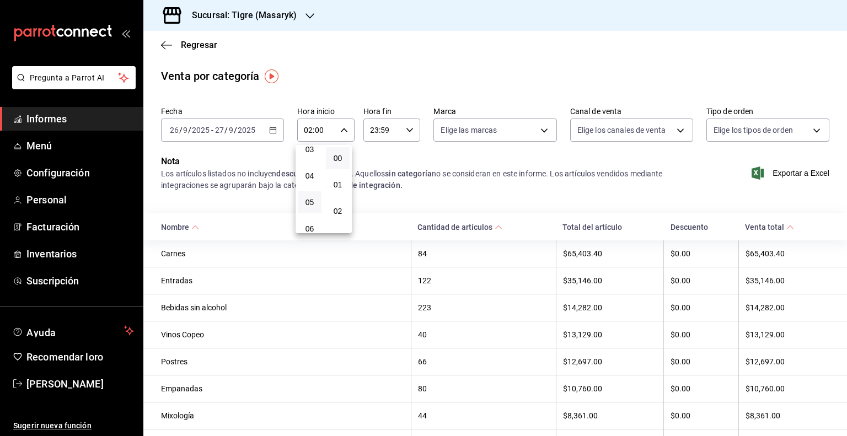
type input "05:00"
click at [411, 127] on div at bounding box center [423, 218] width 847 height 436
click at [409, 127] on icon "button" at bounding box center [410, 130] width 8 height 8
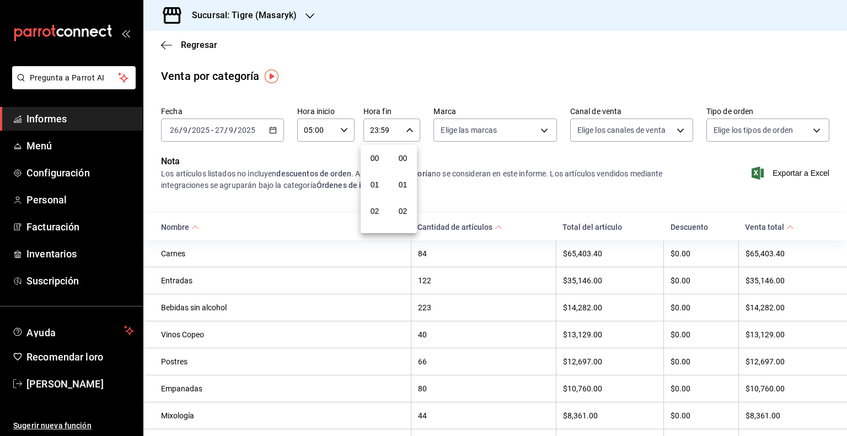
scroll to position [1526, 0]
click at [367, 166] on button "21" at bounding box center [375, 167] width 24 height 22
type input "21:59"
click at [406, 163] on font "57" at bounding box center [402, 167] width 9 height 9
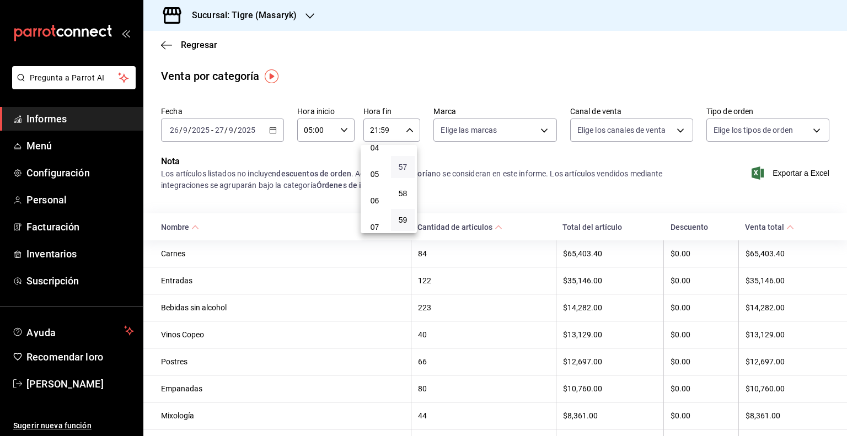
type input "21:57"
click at [406, 163] on font "57" at bounding box center [402, 167] width 9 height 9
click at [402, 168] on font "57" at bounding box center [402, 167] width 9 height 9
click at [400, 196] on font "58" at bounding box center [402, 193] width 9 height 9
type input "21:58"
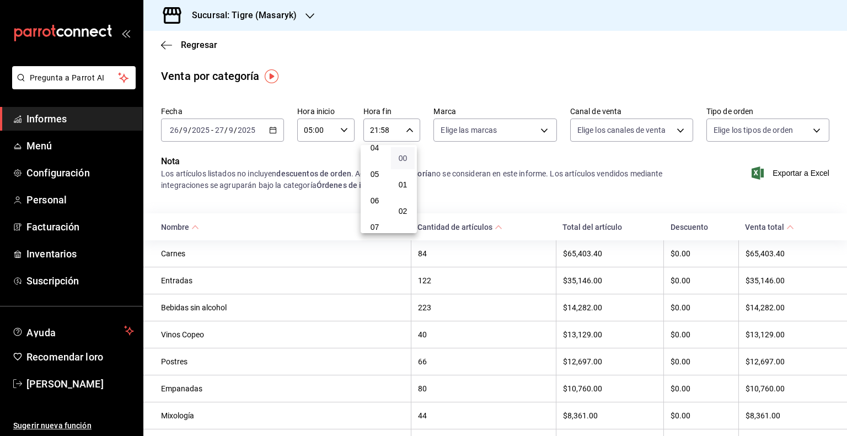
click at [402, 155] on font "00" at bounding box center [402, 158] width 9 height 9
click at [379, 174] on font "05" at bounding box center [374, 174] width 9 height 9
type input "05:00"
click at [477, 146] on div at bounding box center [423, 218] width 847 height 436
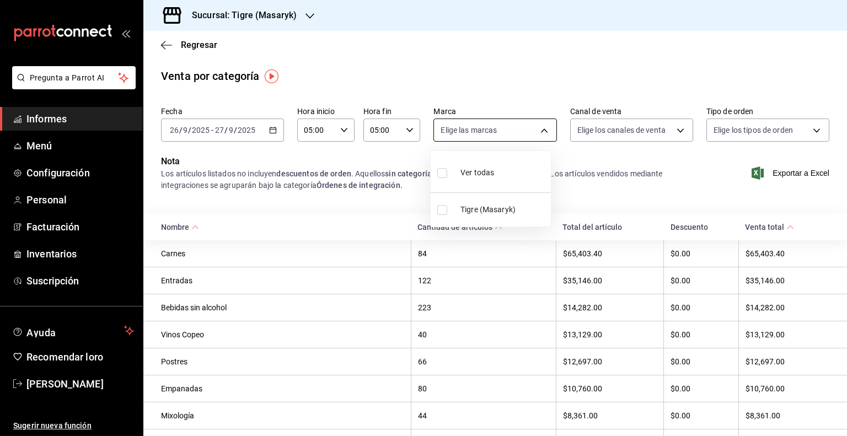
click at [542, 130] on body "Pregunta a Parrot AI Informes Menú Configuración Personal Facturación Inventari…" at bounding box center [423, 218] width 847 height 436
click at [440, 210] on input "checkbox" at bounding box center [442, 210] width 10 height 10
checkbox input "true"
type input "0f86158e-2edf-4eb8-b958-7d07c808eb5c"
checkbox input "true"
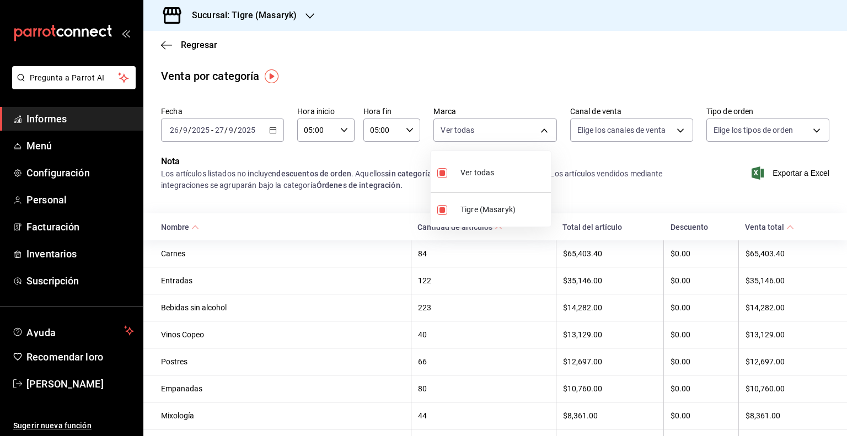
click at [576, 156] on div at bounding box center [423, 218] width 847 height 436
click at [674, 126] on body "Pregunta a Parrot AI Informes Menú Configuración Personal Facturación Inventari…" at bounding box center [423, 218] width 847 height 436
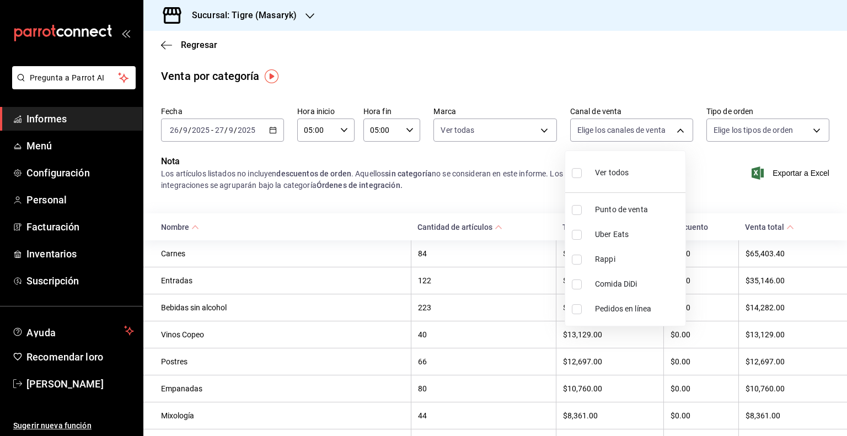
click at [611, 207] on font "Punto de venta" at bounding box center [621, 209] width 53 height 9
type input "PARROT"
checkbox input "true"
click at [809, 130] on div at bounding box center [423, 218] width 847 height 436
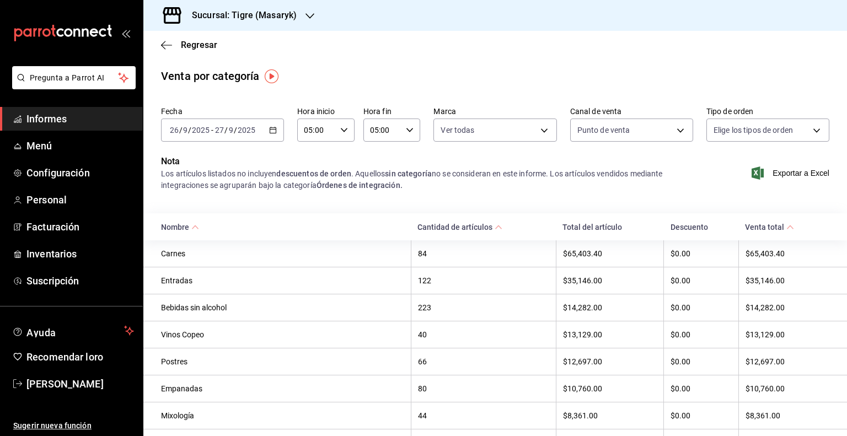
click at [809, 130] on body "Pregunta a Parrot AI Informes Menú Configuración Personal Facturación Inventari…" at bounding box center [423, 218] width 847 height 436
click at [784, 98] on div at bounding box center [423, 218] width 847 height 436
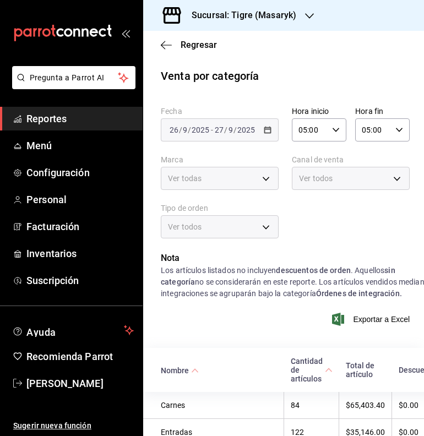
type input "0f86158e-2edf-4eb8-b958-7d07c808eb5c"
type input "PARROT"
